Goal: Navigation & Orientation: Find specific page/section

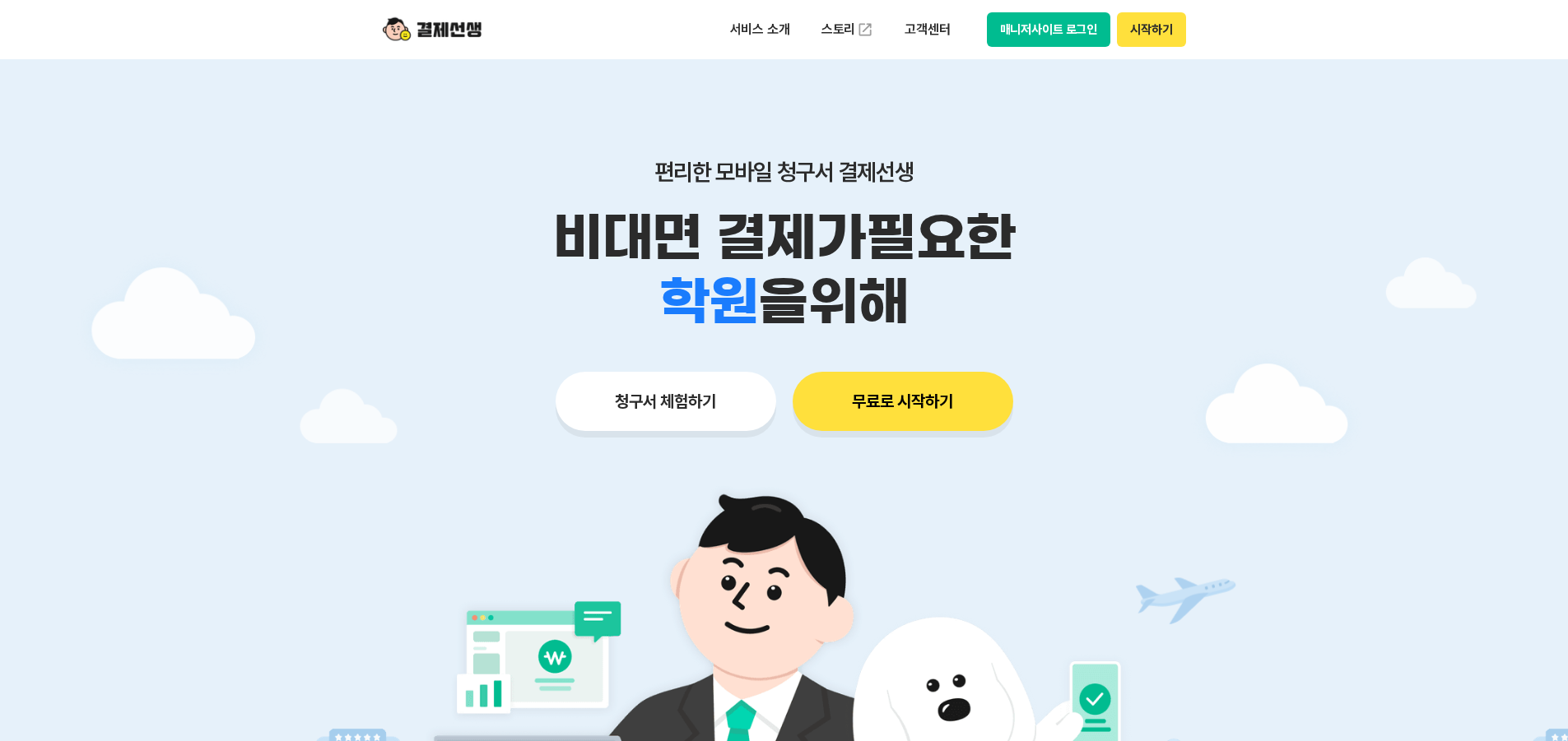
click at [1046, 25] on button "매니저사이트 로그인" at bounding box center [1049, 30] width 124 height 35
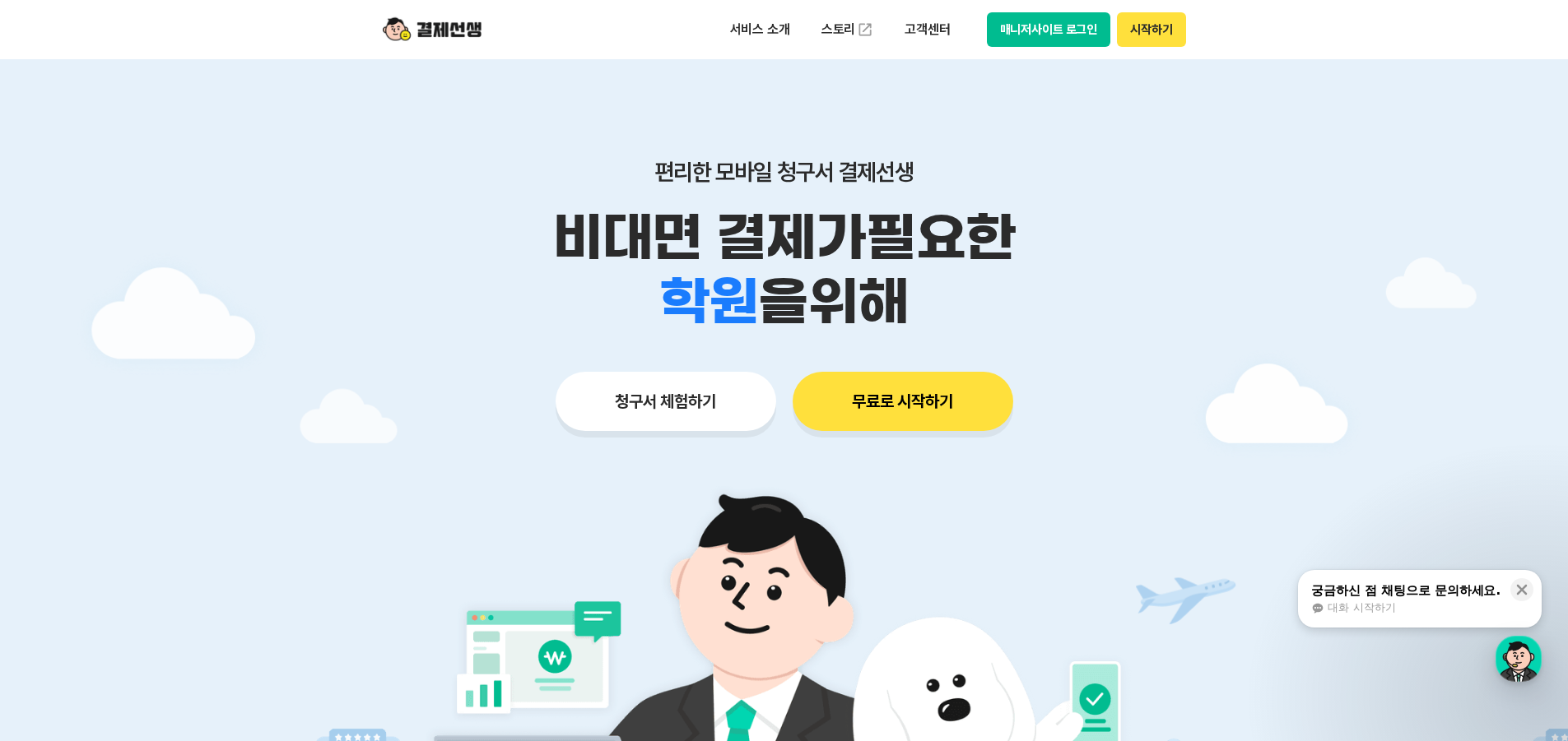
click at [1065, 33] on button "매니저사이트 로그인" at bounding box center [1049, 30] width 124 height 35
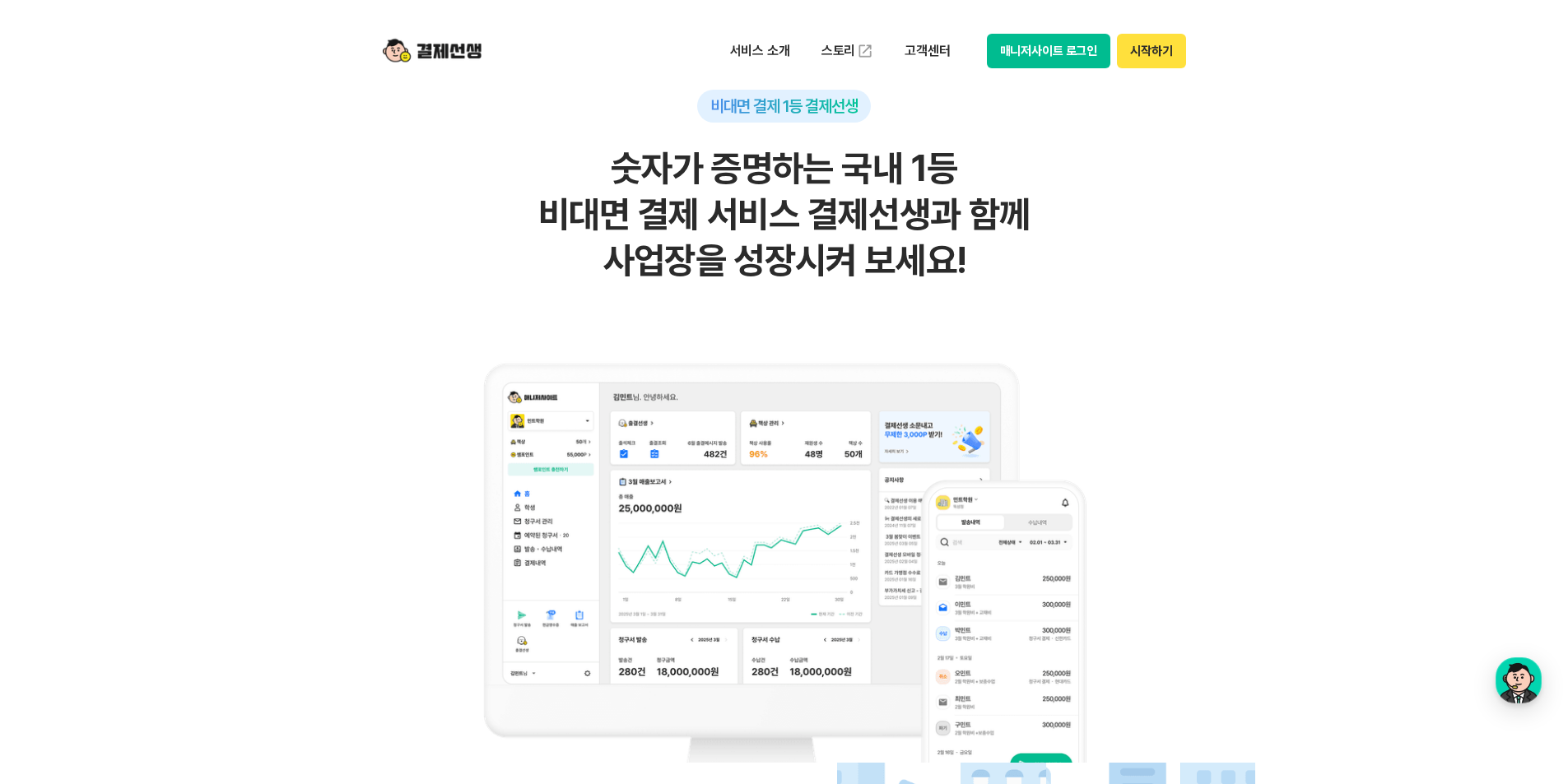
scroll to position [822, 0]
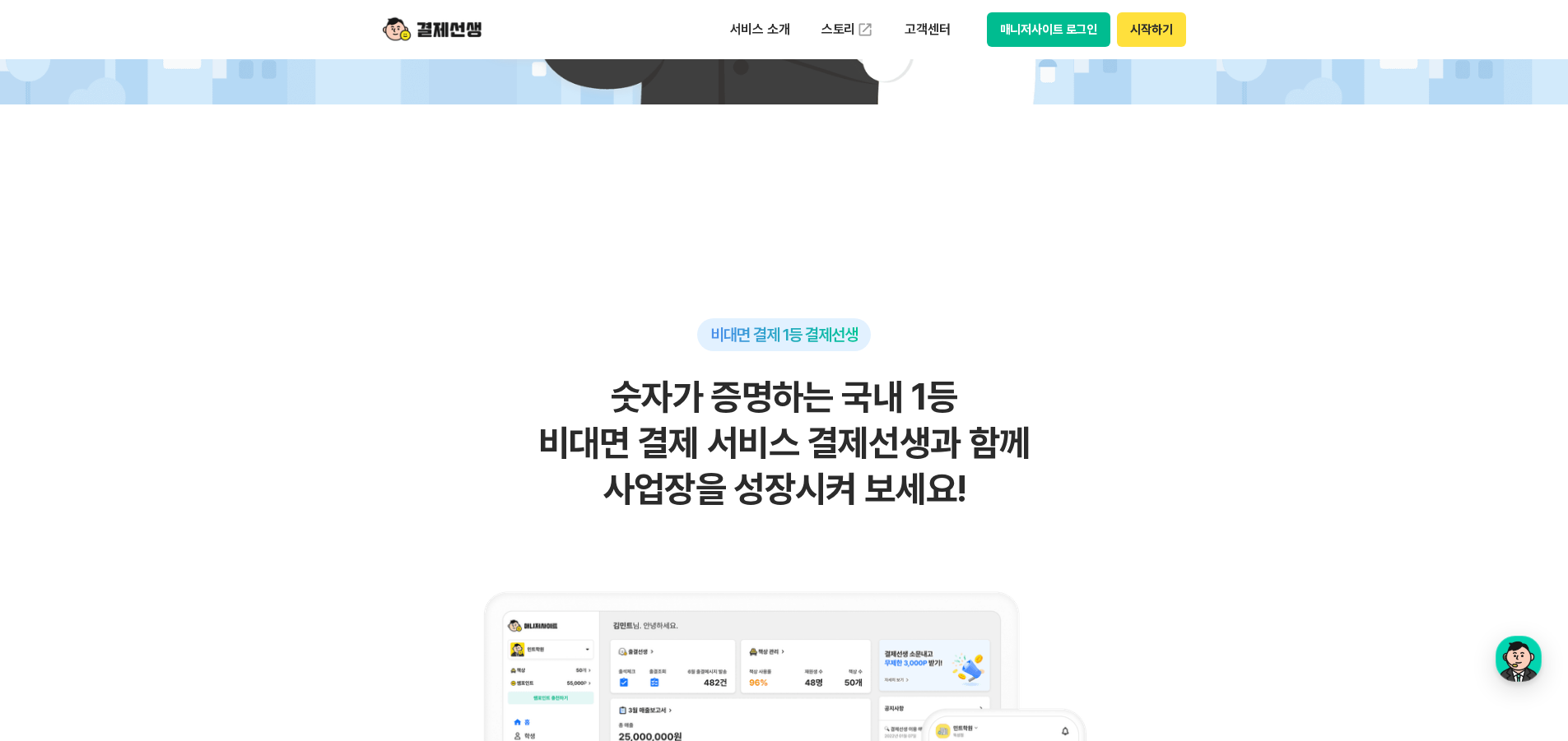
click at [1056, 24] on button "매니저사이트 로그인" at bounding box center [1049, 30] width 124 height 35
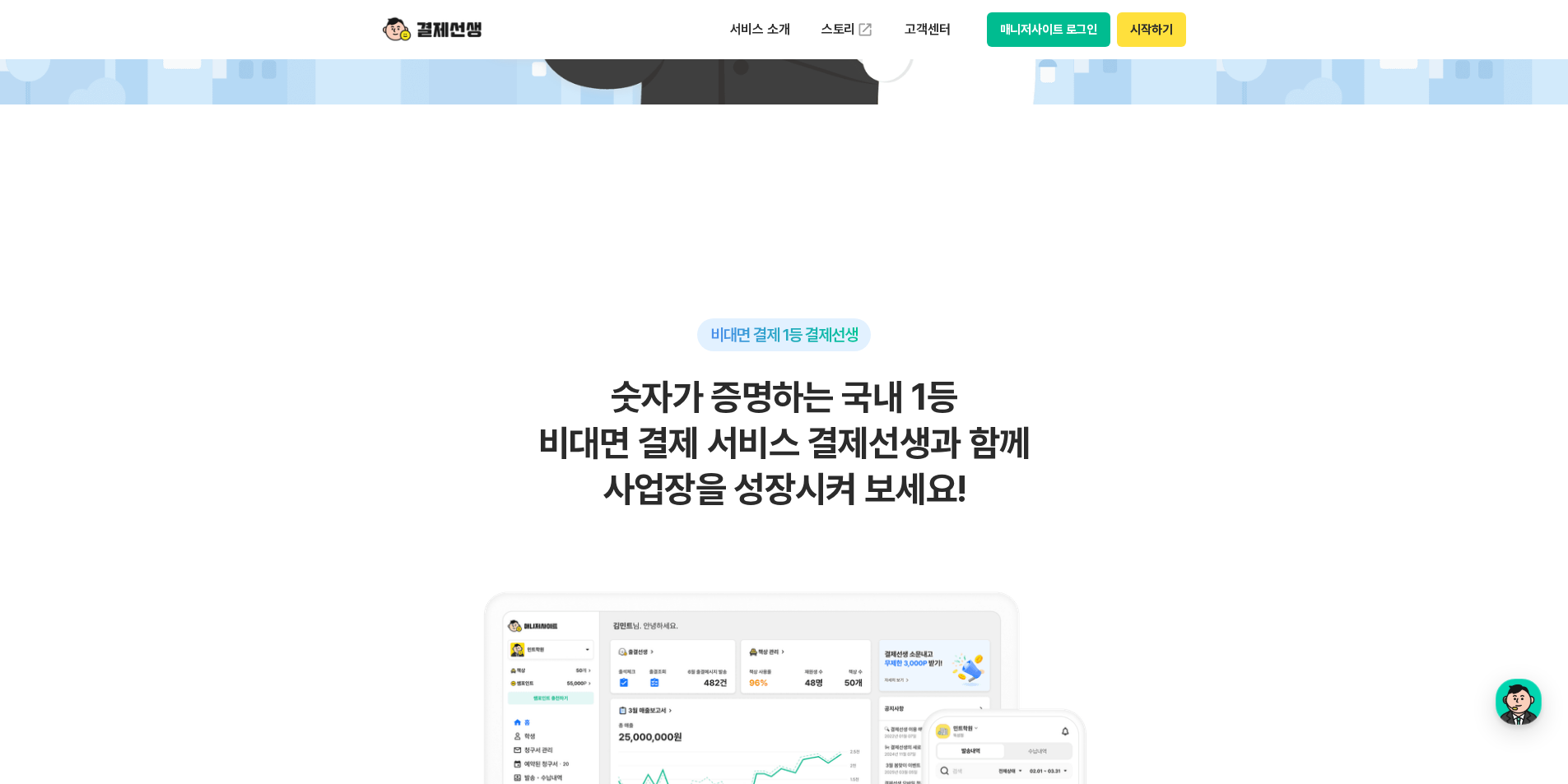
click at [1017, 18] on button "매니저사이트 로그인" at bounding box center [1049, 30] width 124 height 35
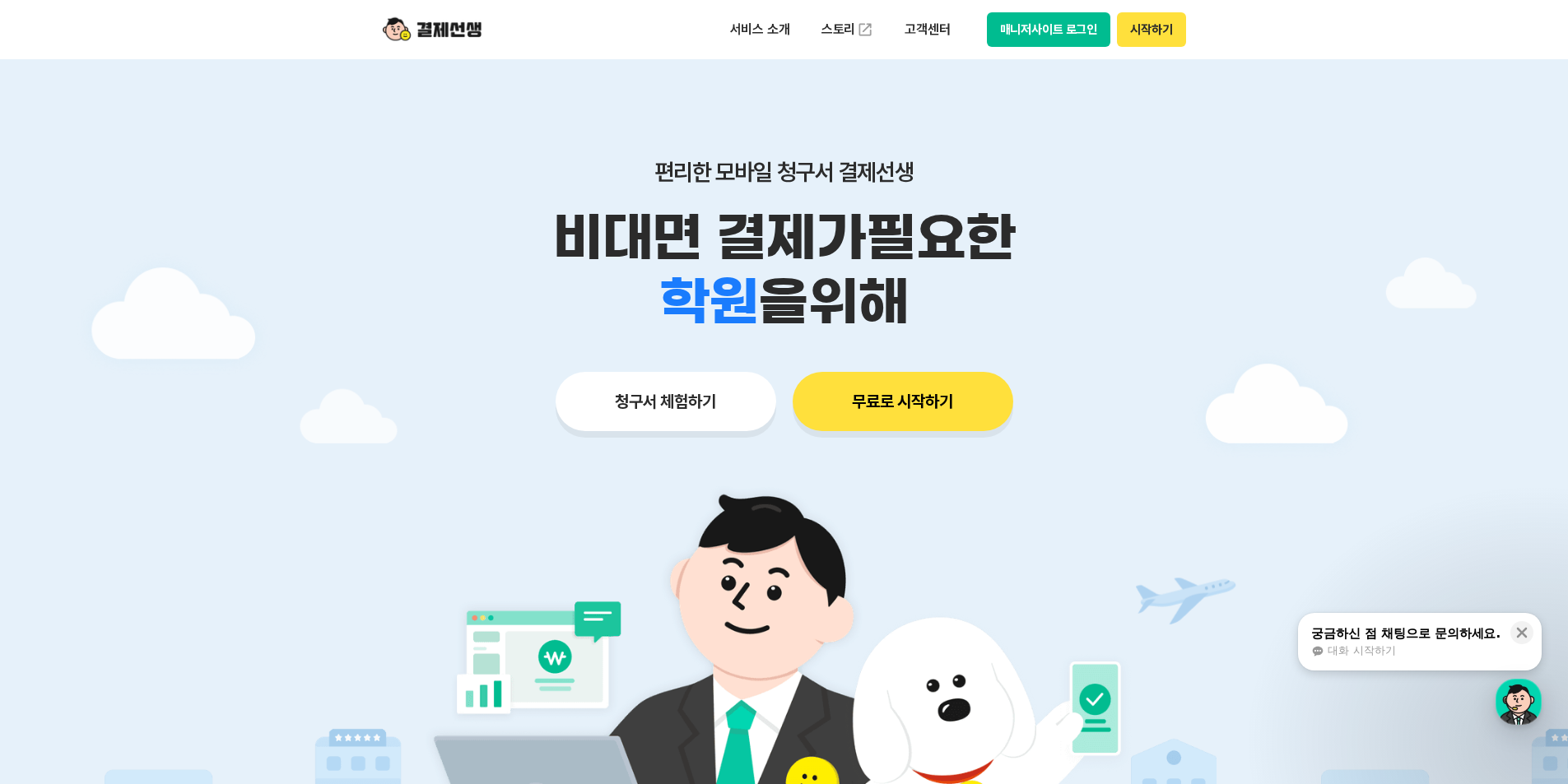
click at [1065, 30] on button "매니저사이트 로그인" at bounding box center [1049, 30] width 124 height 35
click at [1046, 36] on button "매니저사이트 로그인" at bounding box center [1049, 30] width 124 height 35
click at [864, 399] on button "무료로 시작하기" at bounding box center [903, 401] width 221 height 59
click at [1083, 29] on button "매니저사이트 로그인" at bounding box center [1049, 30] width 124 height 35
click at [1026, 19] on button "매니저사이트 로그인" at bounding box center [1049, 30] width 124 height 35
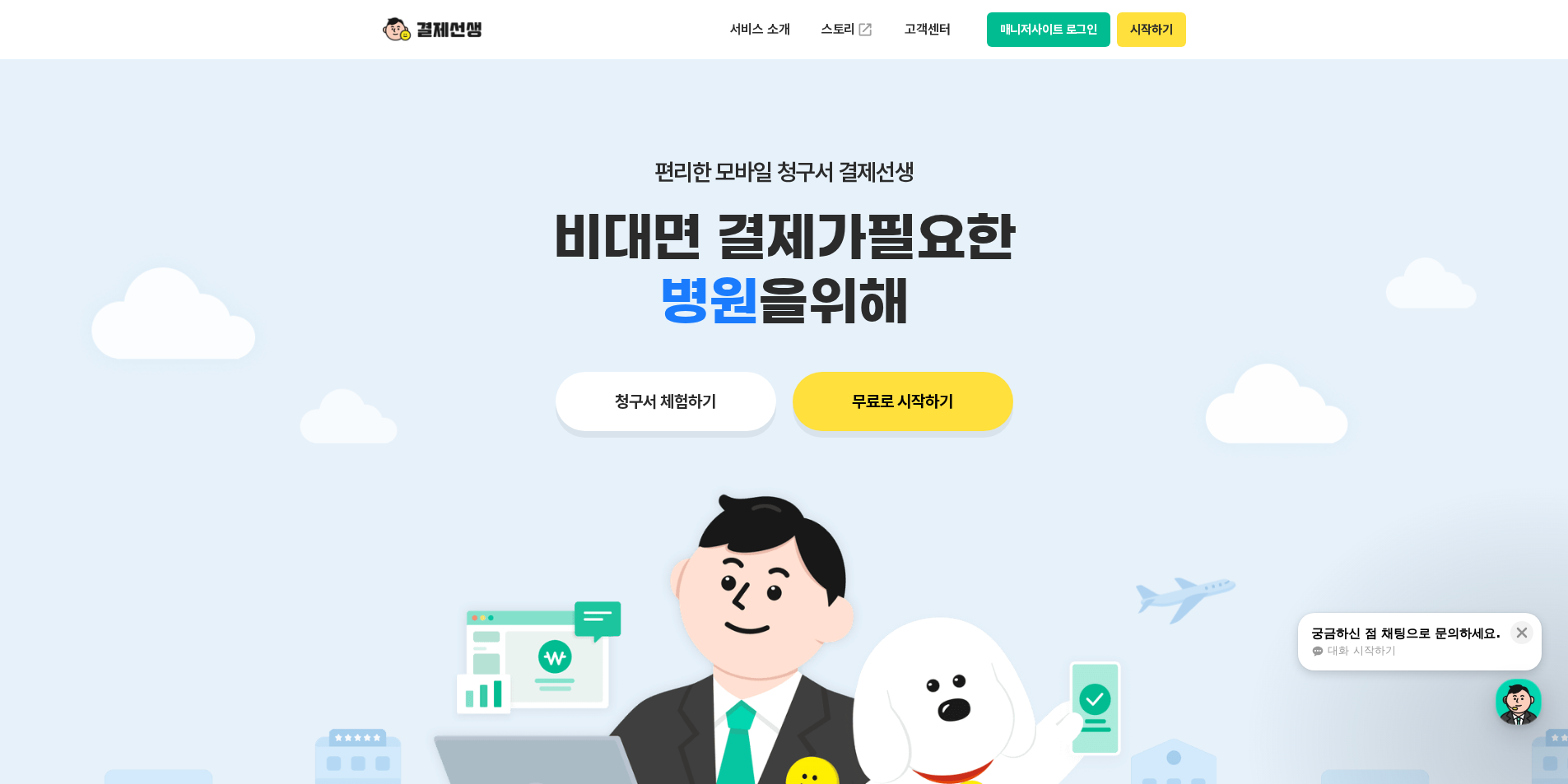
click at [1160, 40] on button "시작하기" at bounding box center [1151, 30] width 68 height 35
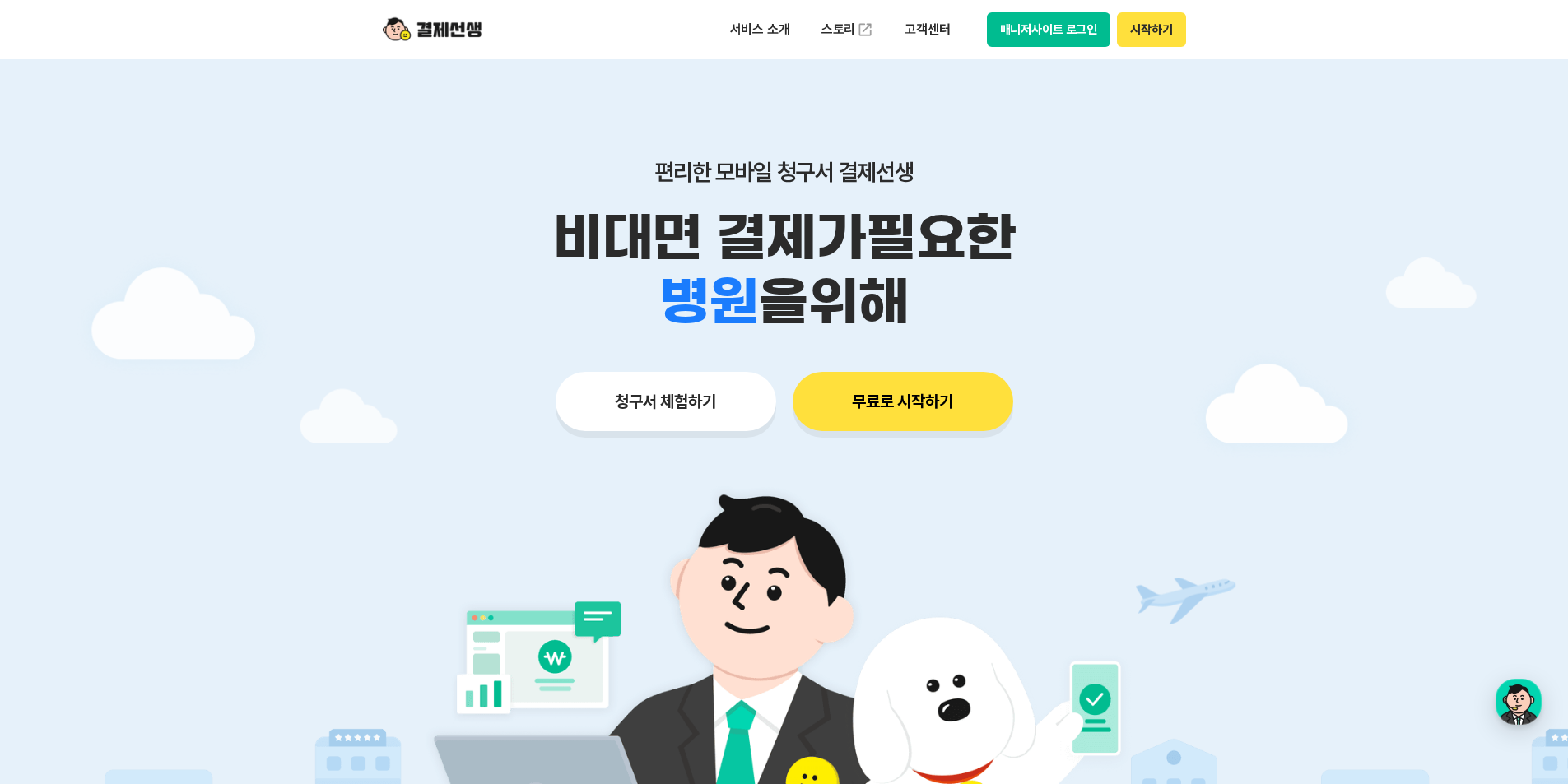
click at [1078, 27] on button "매니저사이트 로그인" at bounding box center [1049, 30] width 124 height 35
click at [1059, 37] on button "매니저사이트 로그인" at bounding box center [1049, 30] width 124 height 35
click at [1019, 21] on button "매니저사이트 로그인" at bounding box center [1049, 30] width 124 height 35
click at [1068, 37] on button "매니저사이트 로그인" at bounding box center [1049, 30] width 124 height 35
click at [1512, 711] on div "button" at bounding box center [1518, 701] width 46 height 46
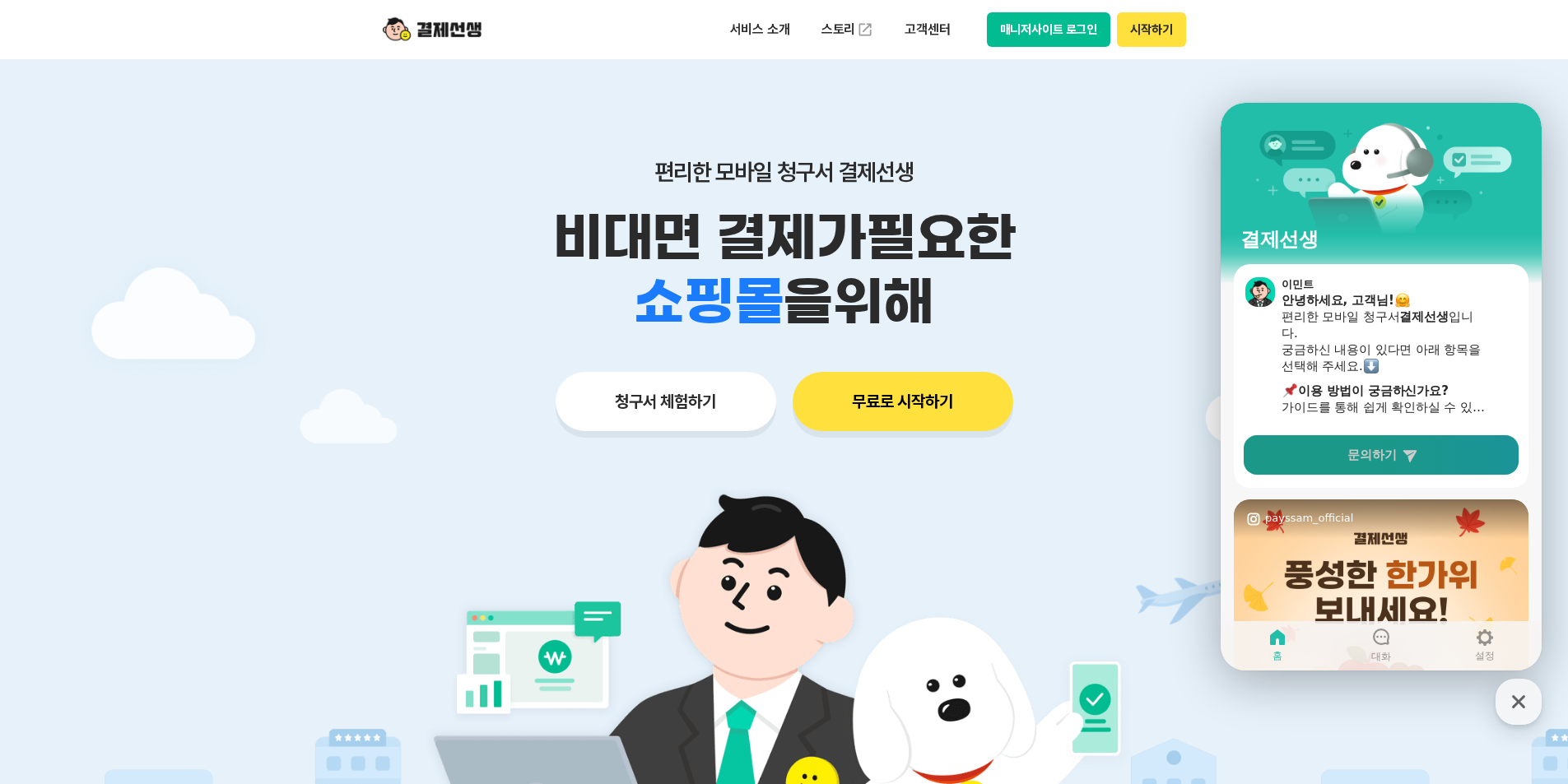
click at [1370, 459] on span "문의하기" at bounding box center [1372, 455] width 49 height 17
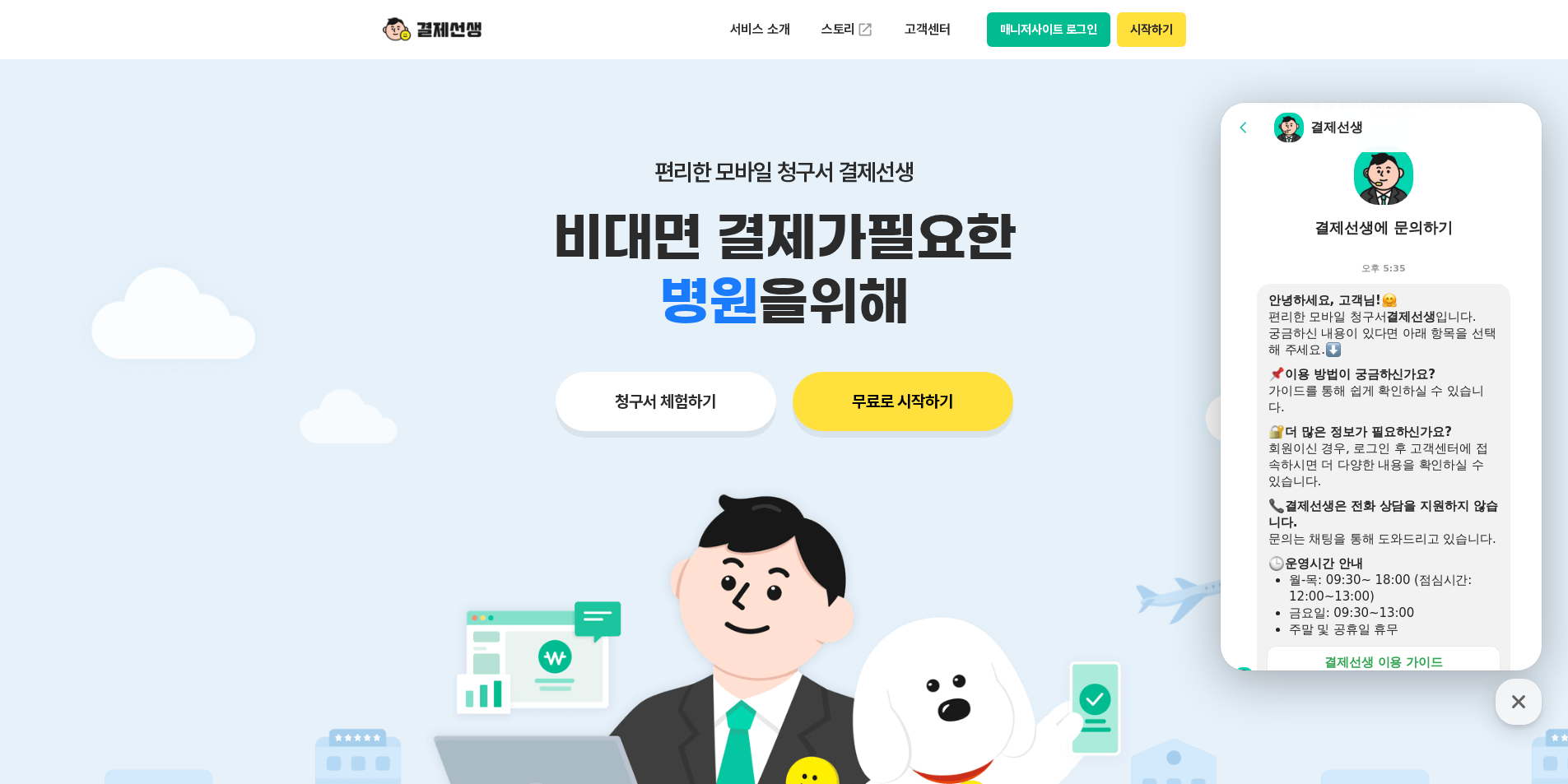
scroll to position [483, 0]
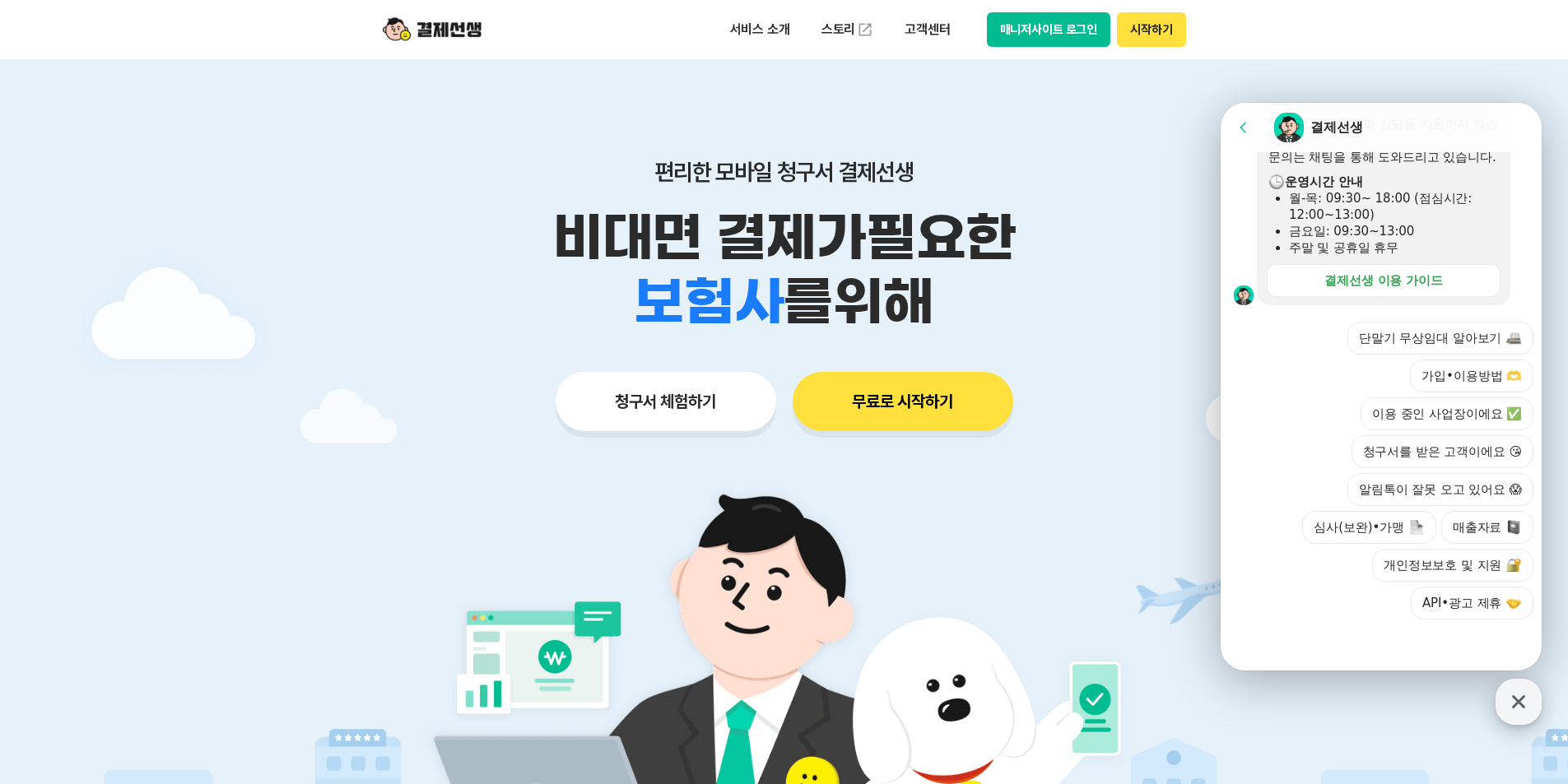
click at [1528, 691] on icon "button" at bounding box center [1519, 701] width 30 height 30
